Goal: Information Seeking & Learning: Learn about a topic

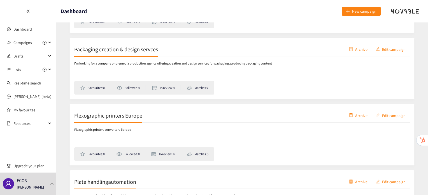
scroll to position [283, 0]
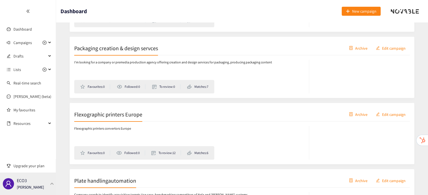
click at [40, 178] on div "ECO3 Irene Violetta" at bounding box center [28, 183] width 56 height 22
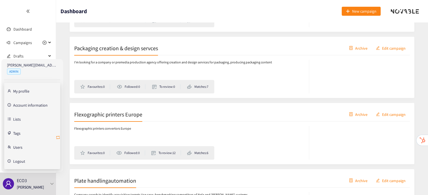
click at [59, 135] on icon "retweet" at bounding box center [58, 137] width 4 height 4
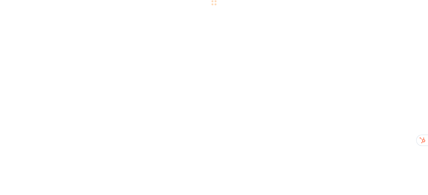
scroll to position [0, 0]
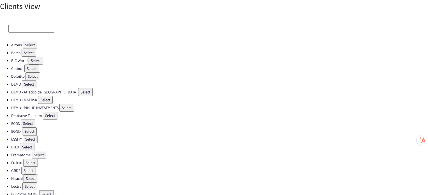
click at [26, 143] on button "Select" at bounding box center [27, 147] width 15 height 8
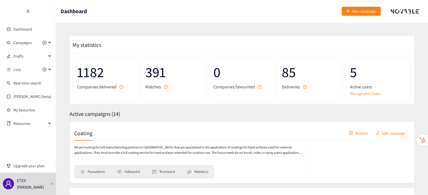
click at [83, 138] on div "Coating Archive Edit campaign" at bounding box center [242, 133] width 336 height 14
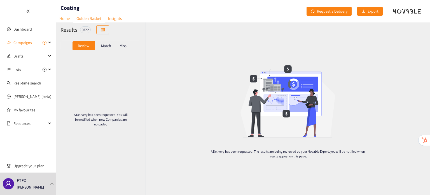
click at [64, 15] on link "Home" at bounding box center [64, 18] width 17 height 9
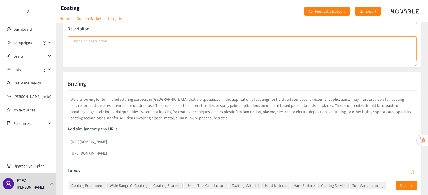
scroll to position [50, 0]
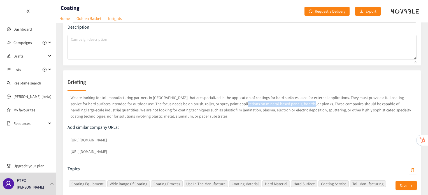
drag, startPoint x: 220, startPoint y: 105, endPoint x: 284, endPoint y: 104, distance: 64.7
click at [284, 104] on p "We are looking for toll manufacturing partners in Europe that are specialized i…" at bounding box center [242, 106] width 349 height 27
copy p "mineral-based panels, boards, or planks"
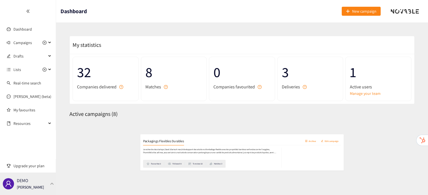
click at [49, 186] on div "DEMO [PERSON_NAME]" at bounding box center [28, 183] width 56 height 22
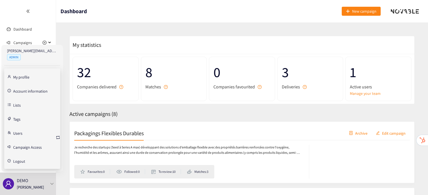
click at [22, 132] on link "Users" at bounding box center [17, 132] width 9 height 5
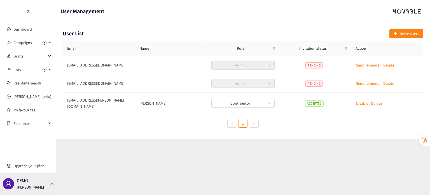
click at [50, 184] on div at bounding box center [52, 183] width 5 height 3
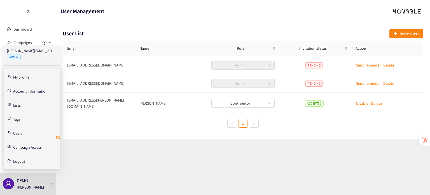
click at [58, 137] on icon "retweet" at bounding box center [58, 137] width 4 height 4
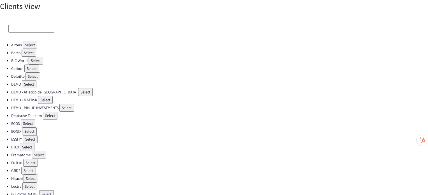
click at [33, 68] on button "Select" at bounding box center [31, 68] width 15 height 8
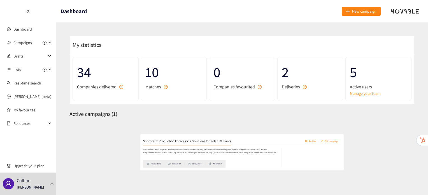
click at [91, 138] on div "Short-term Production Forecasting Solutions for Solar PV Plants Archive Edit ca…" at bounding box center [242, 133] width 336 height 14
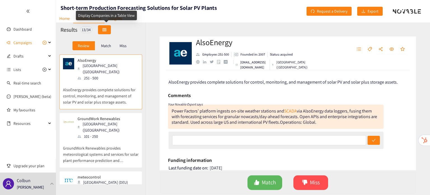
click at [109, 27] on button "button" at bounding box center [104, 29] width 13 height 9
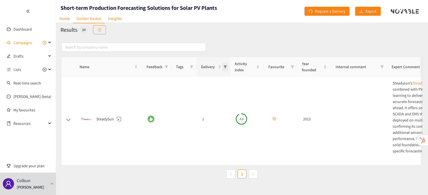
click at [224, 67] on icon "filter" at bounding box center [225, 66] width 3 height 3
click at [212, 99] on span "2" at bounding box center [200, 100] width 49 height 6
checkbox input "true"
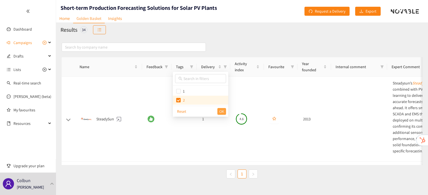
click at [224, 108] on button "OK" at bounding box center [221, 111] width 9 height 7
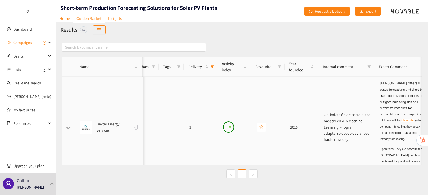
click at [212, 127] on td "2" at bounding box center [202, 127] width 34 height 101
click at [118, 128] on td "Dexter Energy Services" at bounding box center [109, 127] width 68 height 101
click at [110, 121] on div "Dexter Energy Services" at bounding box center [109, 127] width 59 height 13
